Goal: Task Accomplishment & Management: Use online tool/utility

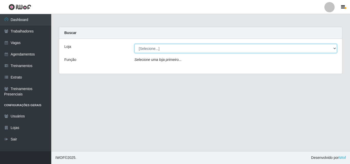
click at [149, 49] on select "[Selecione...] Chinatown Sushimi - [GEOGRAPHIC_DATA]" at bounding box center [235, 48] width 203 height 9
select select "357"
click at [134, 44] on select "[Selecione...] Chinatown Sushimi - [GEOGRAPHIC_DATA]" at bounding box center [235, 48] width 203 height 9
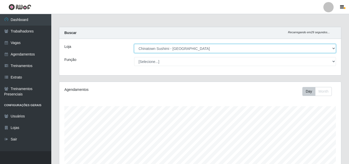
scroll to position [106, 281]
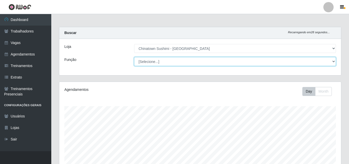
click at [334, 60] on select "[Selecione...] ASG ASG + ASG ++ Auxiliar de Cozinha Auxiliar de Cozinha + Auxil…" at bounding box center [235, 61] width 202 height 9
click at [134, 57] on select "[Selecione...] ASG ASG + ASG ++ Auxiliar de Cozinha Auxiliar de Cozinha + Auxil…" at bounding box center [235, 61] width 202 height 9
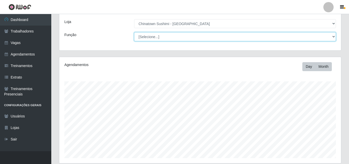
scroll to position [26, 0]
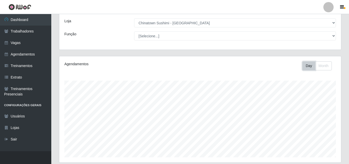
click at [308, 65] on button "Day" at bounding box center [308, 65] width 13 height 9
click at [325, 67] on button "Month" at bounding box center [323, 65] width 17 height 9
click at [312, 67] on button "Day" at bounding box center [308, 65] width 13 height 9
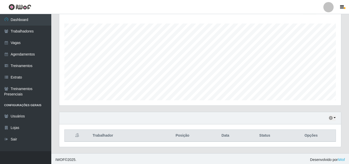
scroll to position [85, 0]
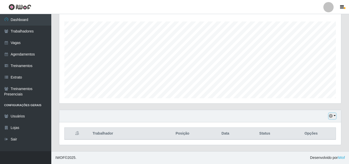
click at [334, 117] on button "button" at bounding box center [331, 116] width 7 height 6
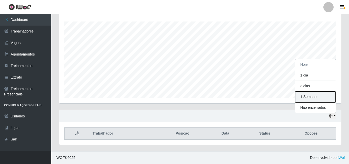
click at [310, 96] on button "1 Semana" at bounding box center [315, 97] width 40 height 11
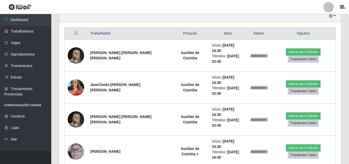
scroll to position [187, 0]
